Goal: Find specific page/section: Find specific page/section

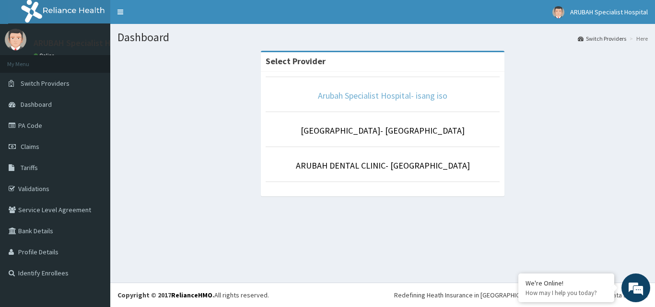
click at [397, 94] on link "Arubah Specialist Hospital- isang iso" at bounding box center [382, 95] width 129 height 11
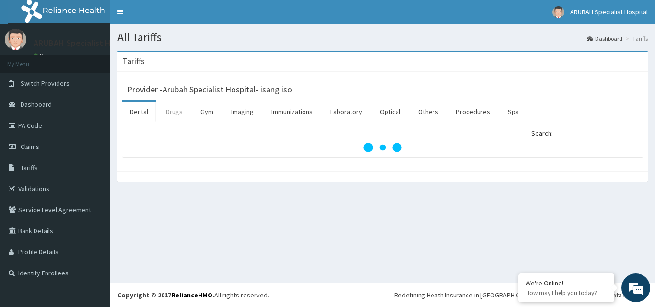
click at [172, 108] on link "Drugs" at bounding box center [174, 112] width 32 height 20
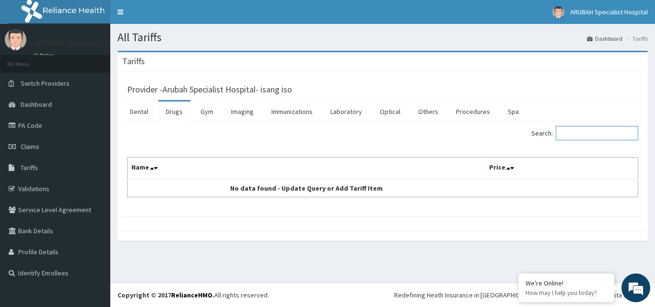
click at [585, 128] on input "Search:" at bounding box center [597, 133] width 82 height 14
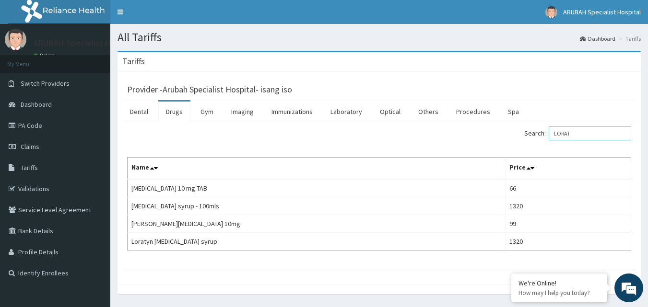
type input "LORAT"
